Goal: Information Seeking & Learning: Learn about a topic

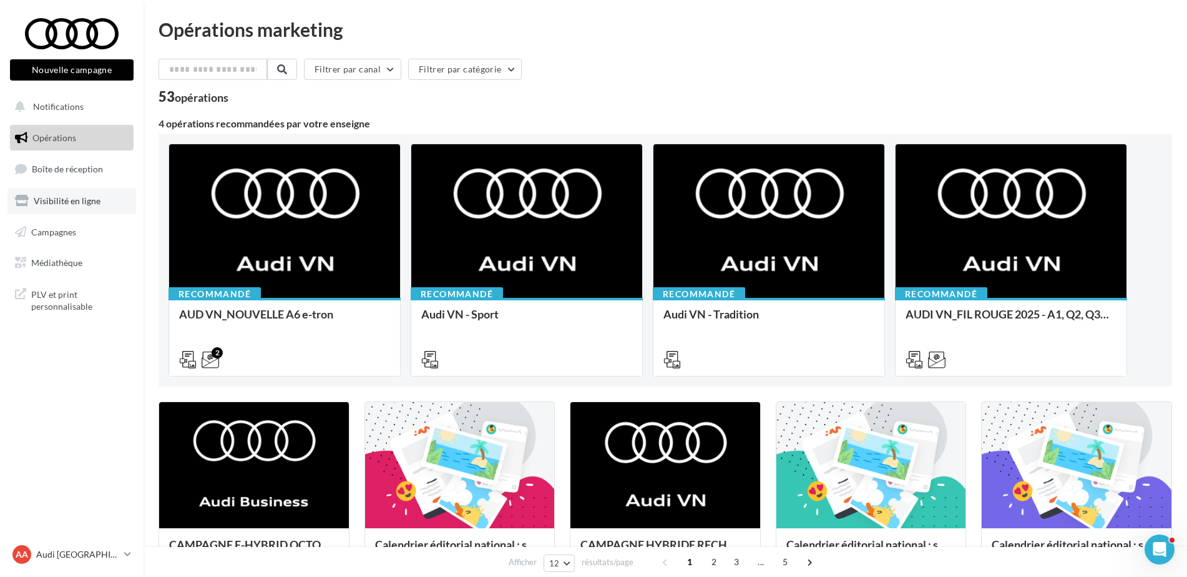
click at [64, 197] on span "Visibilité en ligne" at bounding box center [67, 200] width 67 height 11
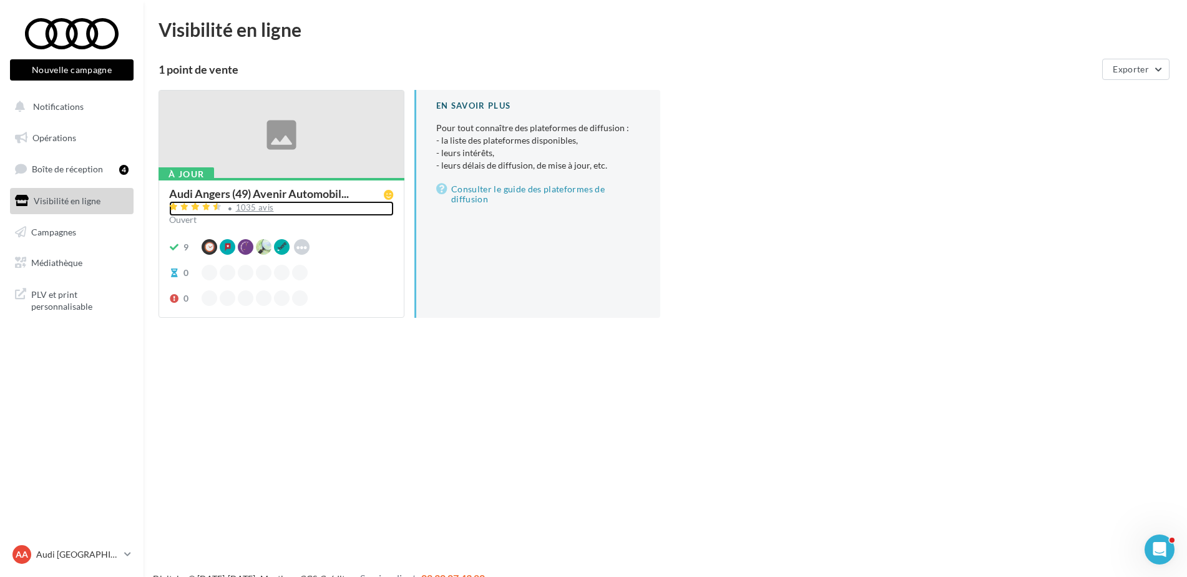
click at [250, 209] on div "1035 avis" at bounding box center [255, 207] width 38 height 8
